Goal: Information Seeking & Learning: Learn about a topic

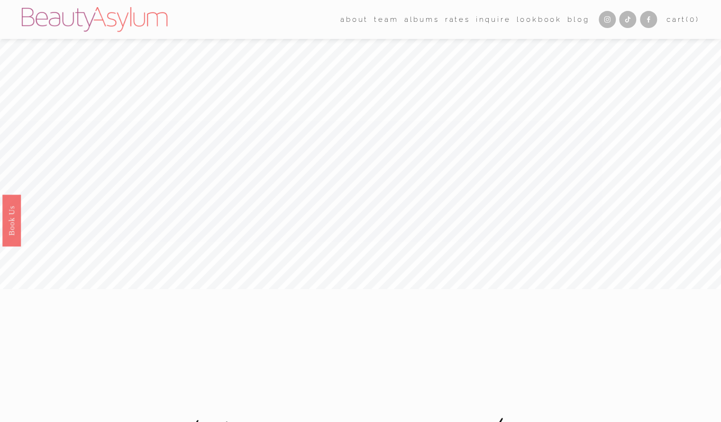
click at [449, 21] on link "Rates" at bounding box center [457, 19] width 25 height 14
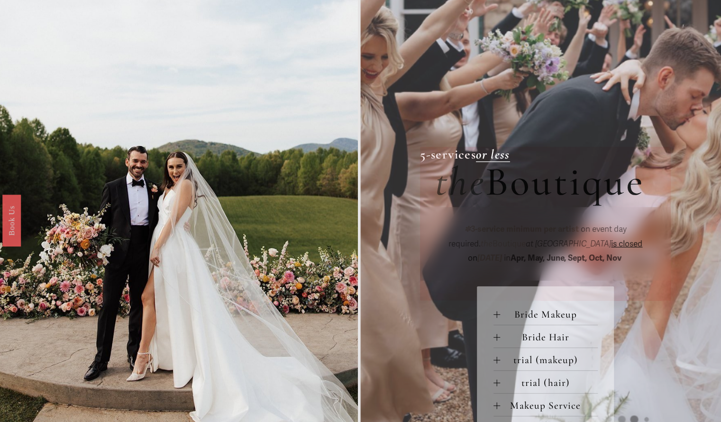
scroll to position [20, 0]
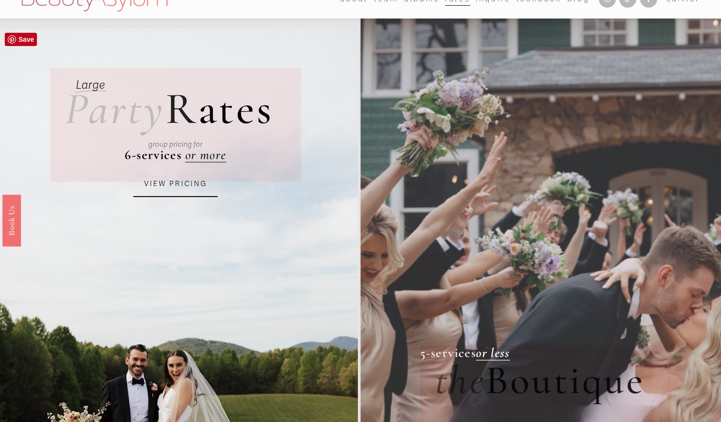
click at [177, 187] on link "VIEW PRICING" at bounding box center [175, 184] width 84 height 26
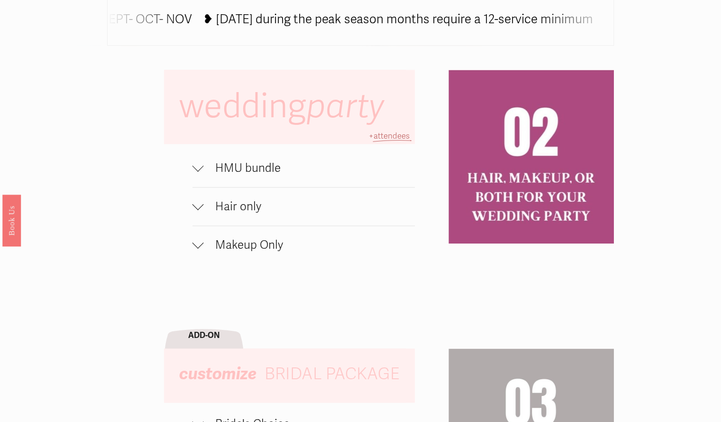
scroll to position [593, 0]
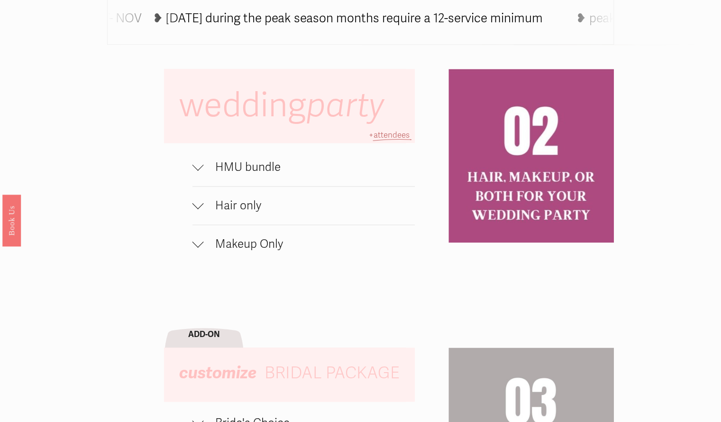
click at [199, 167] on div at bounding box center [198, 164] width 11 height 11
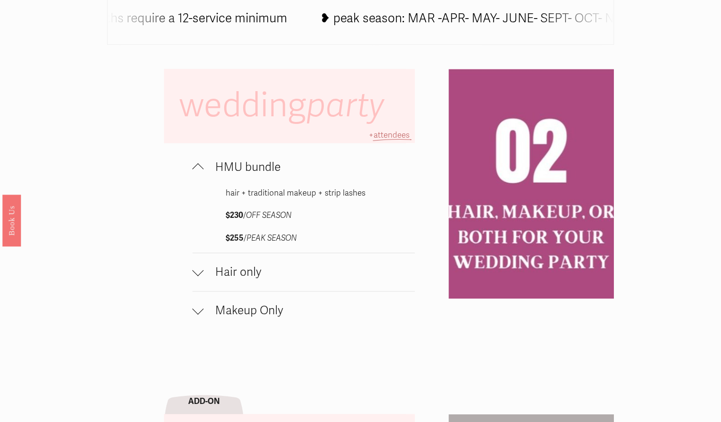
click at [200, 169] on div at bounding box center [198, 168] width 11 height 11
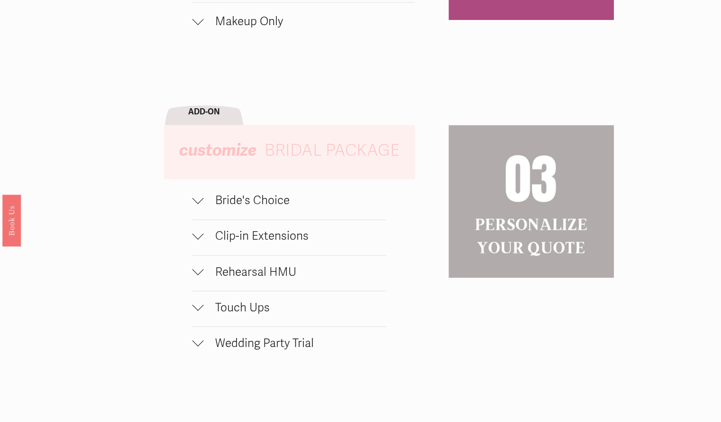
scroll to position [816, 0]
click at [203, 205] on div at bounding box center [198, 199] width 11 height 11
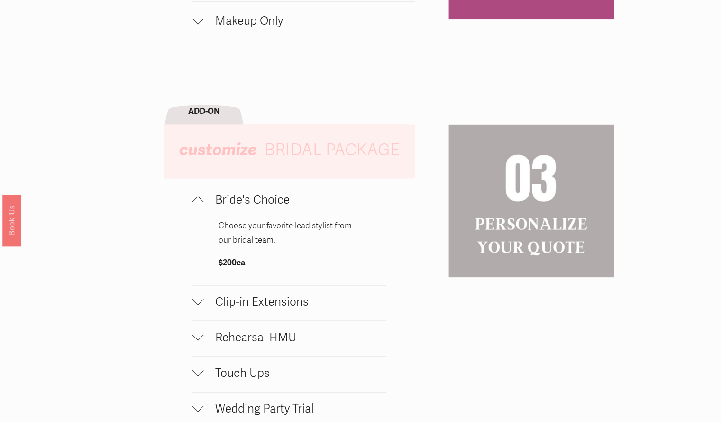
click at [194, 307] on div at bounding box center [198, 300] width 11 height 11
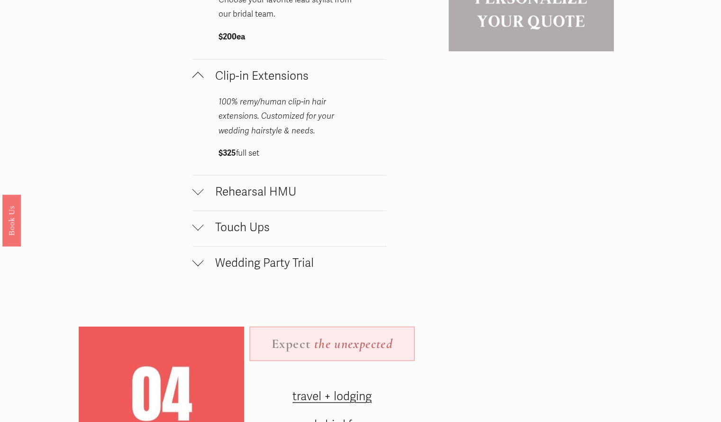
scroll to position [1043, 0]
click at [194, 196] on div at bounding box center [198, 189] width 11 height 11
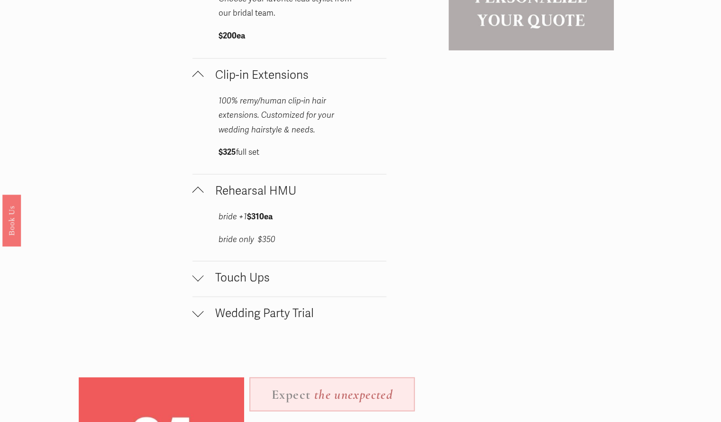
click at [200, 318] on div at bounding box center [198, 312] width 11 height 11
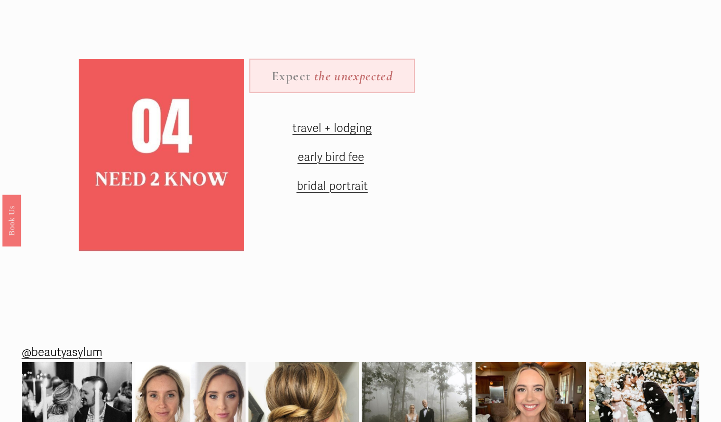
scroll to position [1441, 0]
click at [345, 158] on span "early bird fee" at bounding box center [330, 156] width 66 height 14
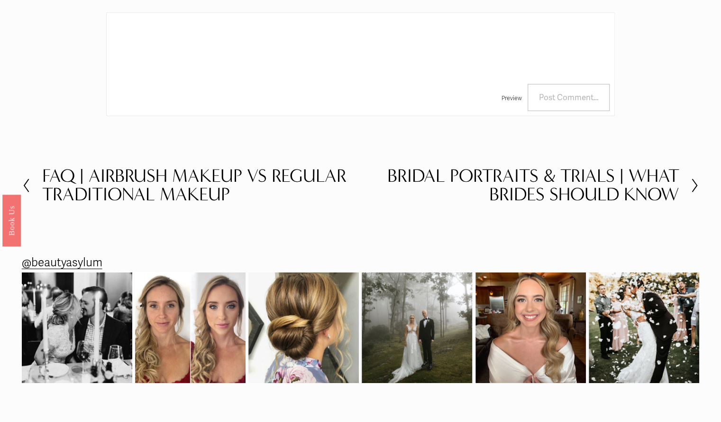
scroll to position [1766, 0]
